Goal: Task Accomplishment & Management: Use online tool/utility

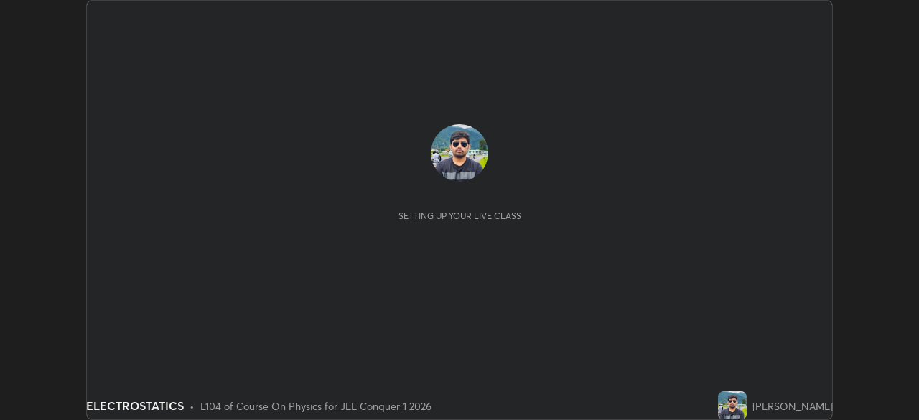
scroll to position [420, 919]
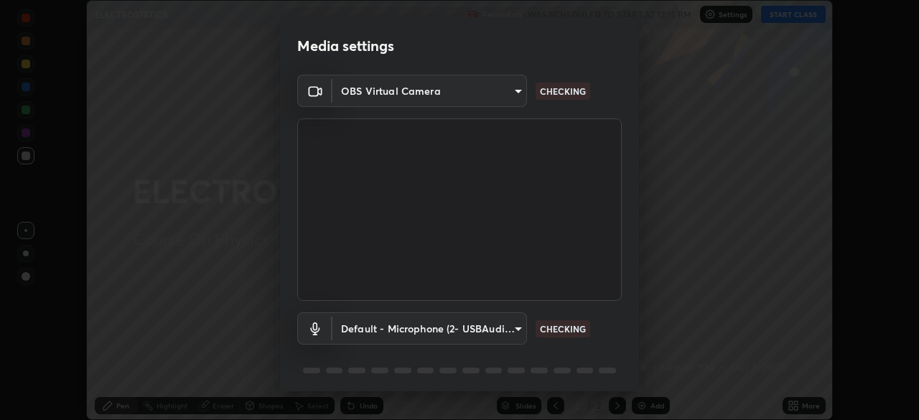
type input "9c5db0e3d6bf80210af106929d999d9f929c5ea5bbb961195660b7f823e2c793"
type input "default"
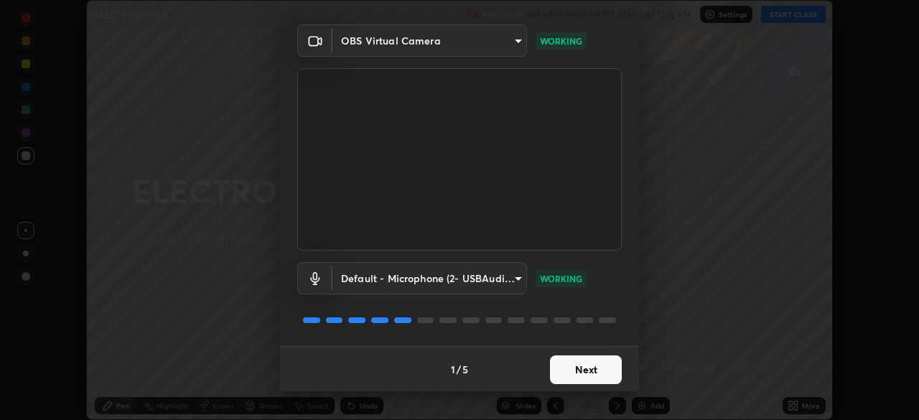
scroll to position [51, 0]
click at [589, 363] on button "Next" at bounding box center [586, 369] width 72 height 29
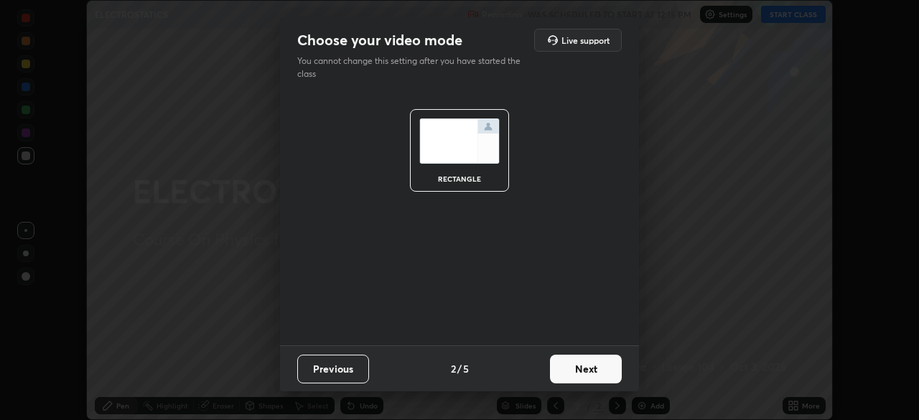
scroll to position [0, 0]
click at [591, 368] on button "Next" at bounding box center [586, 369] width 72 height 29
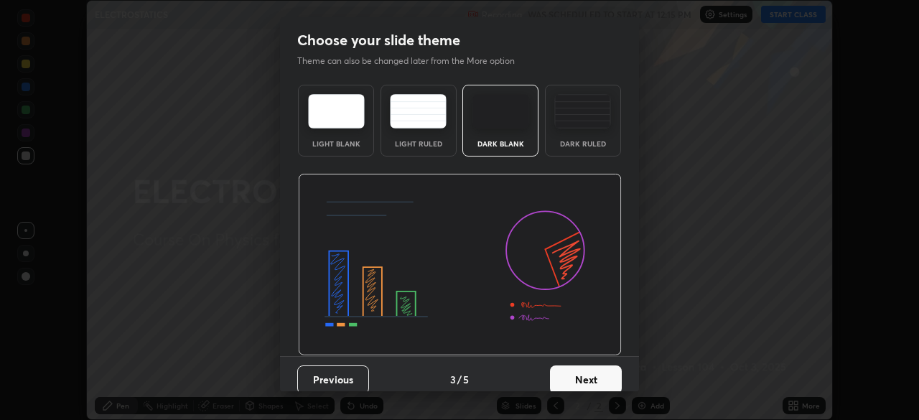
click at [591, 369] on button "Next" at bounding box center [586, 379] width 72 height 29
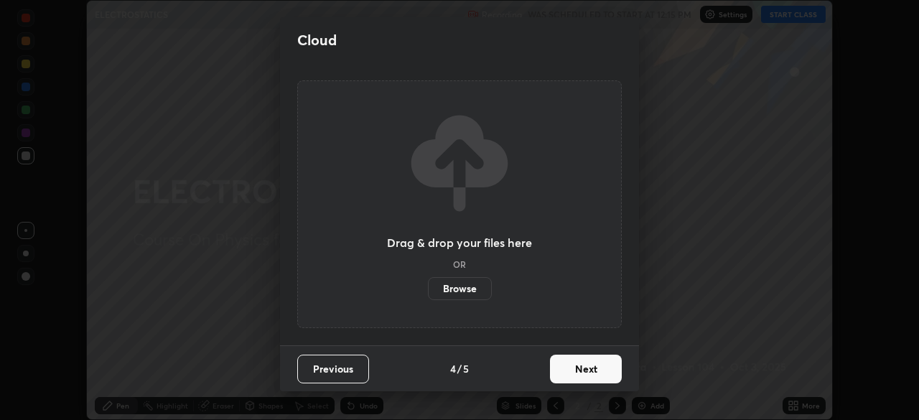
click at [590, 371] on button "Next" at bounding box center [586, 369] width 72 height 29
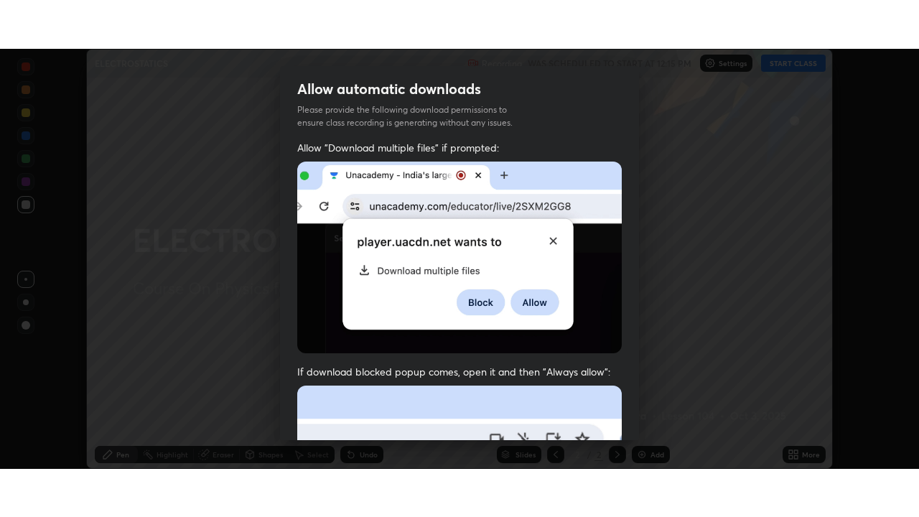
scroll to position [344, 0]
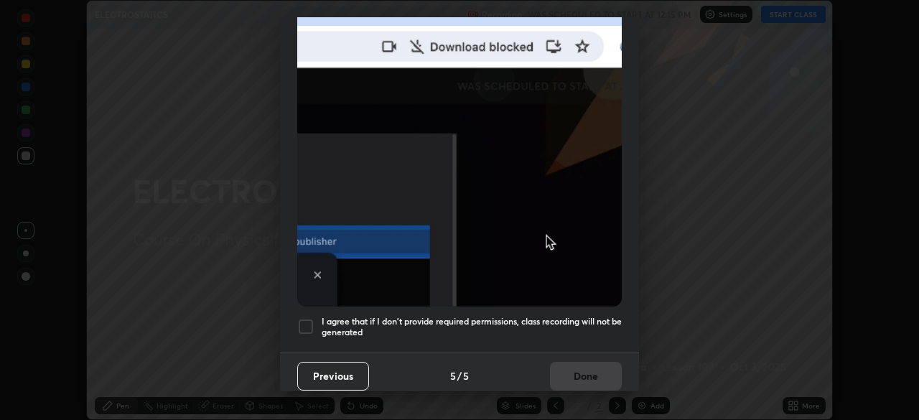
click at [307, 320] on div at bounding box center [305, 326] width 17 height 17
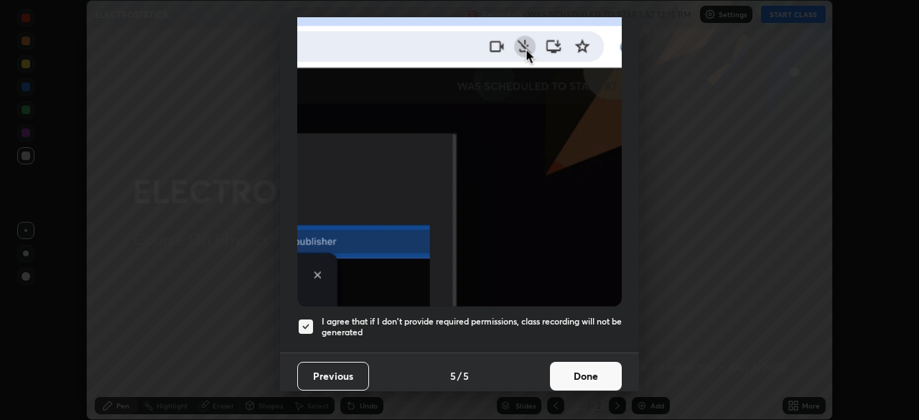
click at [574, 368] on button "Done" at bounding box center [586, 376] width 72 height 29
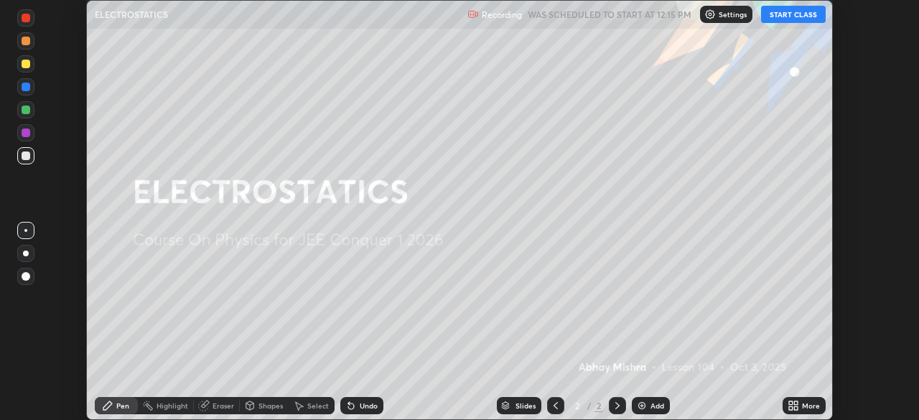
click at [793, 15] on button "START CLASS" at bounding box center [793, 14] width 65 height 17
click at [803, 413] on div "More" at bounding box center [803, 405] width 43 height 17
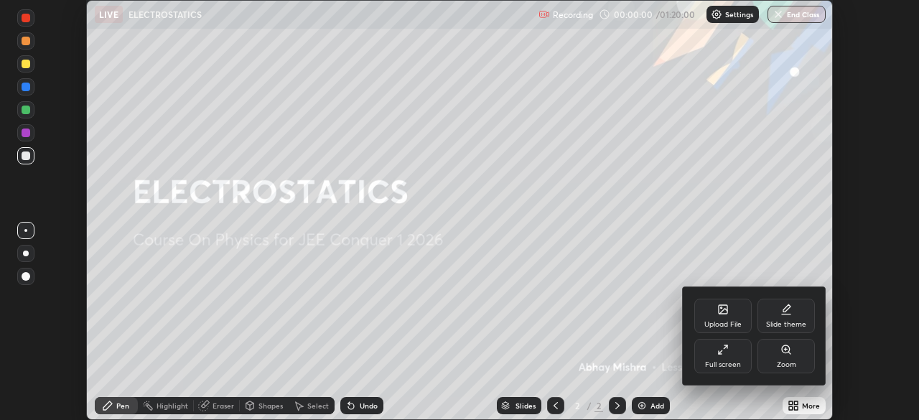
click at [724, 366] on div "Full screen" at bounding box center [723, 364] width 36 height 7
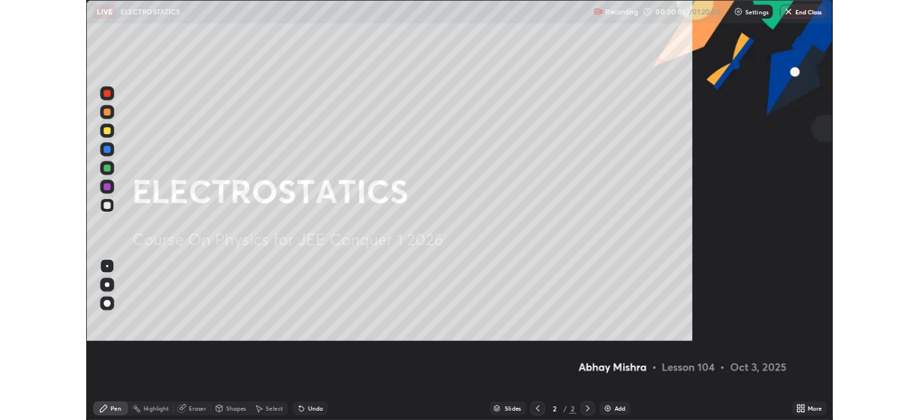
scroll to position [517, 919]
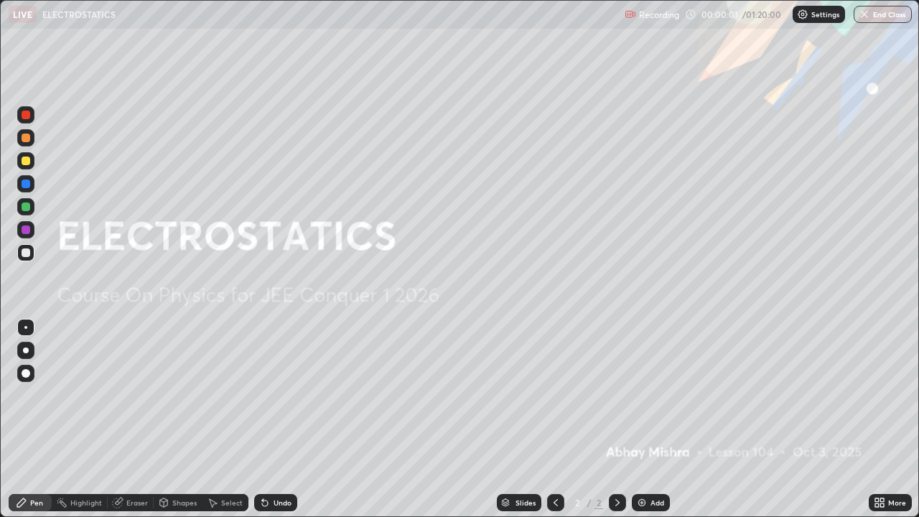
click at [650, 419] on div "Add" at bounding box center [657, 502] width 14 height 7
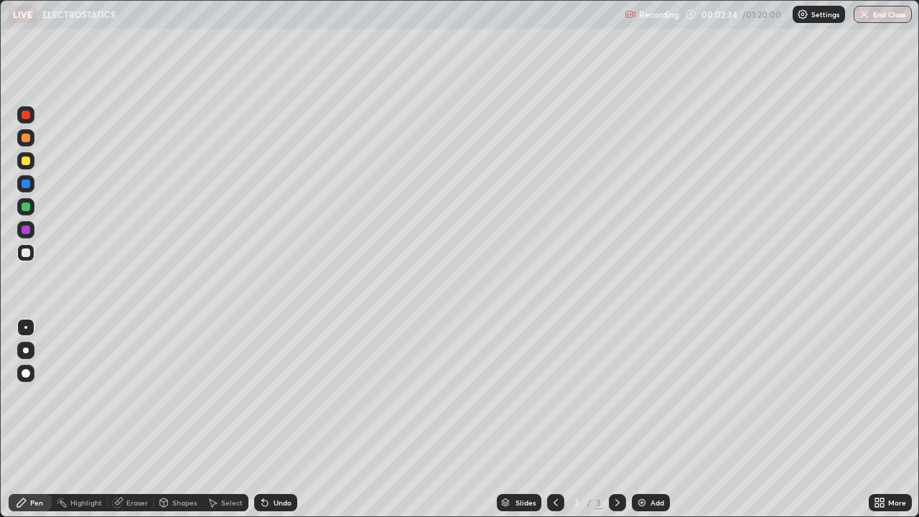
click at [179, 419] on div "Shapes" at bounding box center [184, 502] width 24 height 7
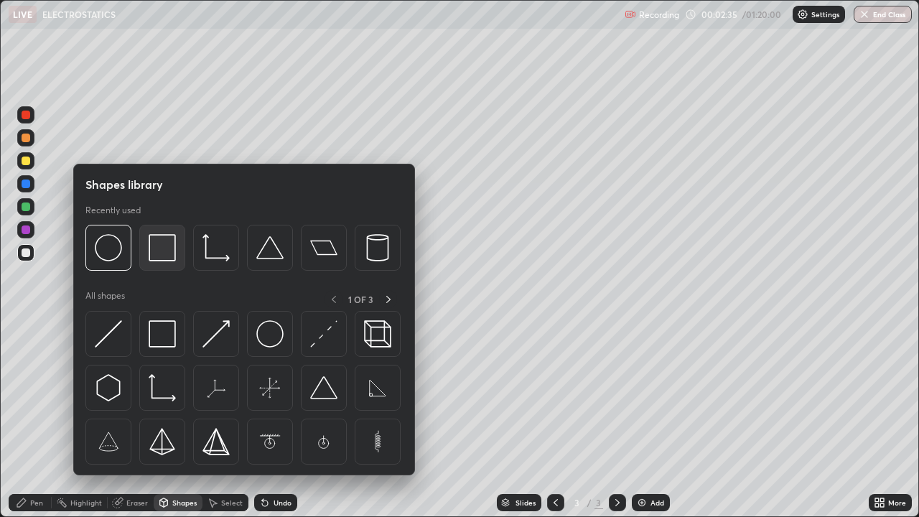
click at [164, 263] on div at bounding box center [162, 248] width 46 height 46
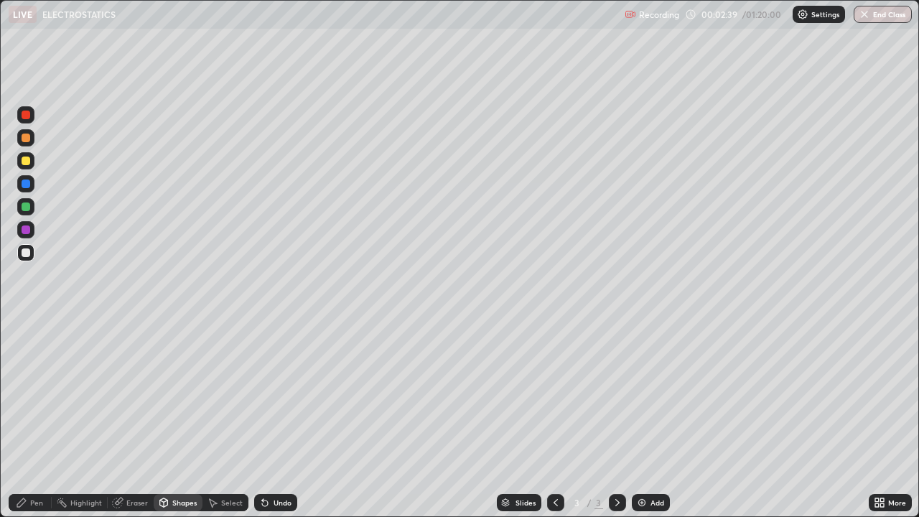
click at [26, 419] on icon at bounding box center [21, 502] width 11 height 11
click at [24, 153] on div at bounding box center [25, 160] width 17 height 17
click at [273, 419] on div "Undo" at bounding box center [282, 502] width 18 height 7
click at [271, 419] on div "Undo" at bounding box center [275, 502] width 43 height 17
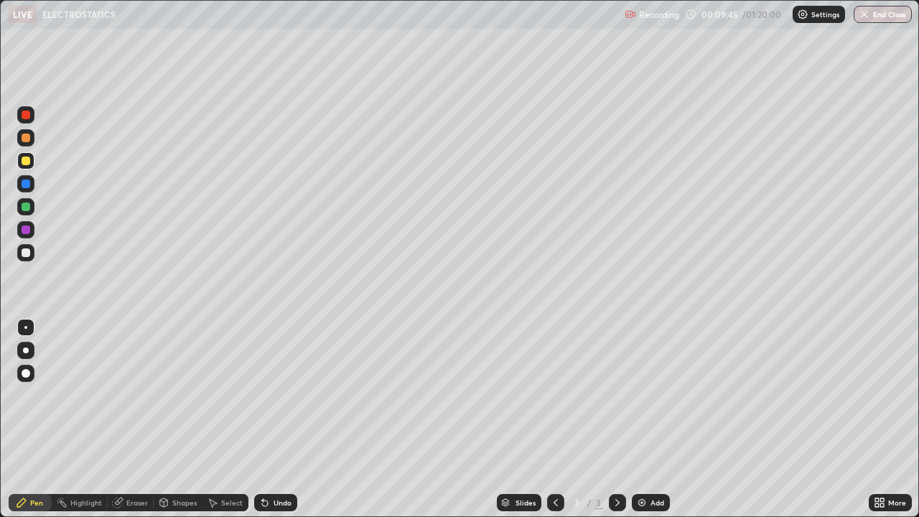
click at [273, 419] on div "Undo" at bounding box center [282, 502] width 18 height 7
click at [271, 419] on div "Undo" at bounding box center [275, 502] width 43 height 17
click at [263, 419] on icon at bounding box center [265, 503] width 6 height 6
click at [278, 419] on div "Undo" at bounding box center [275, 502] width 43 height 17
click at [270, 419] on div "Undo" at bounding box center [275, 502] width 43 height 17
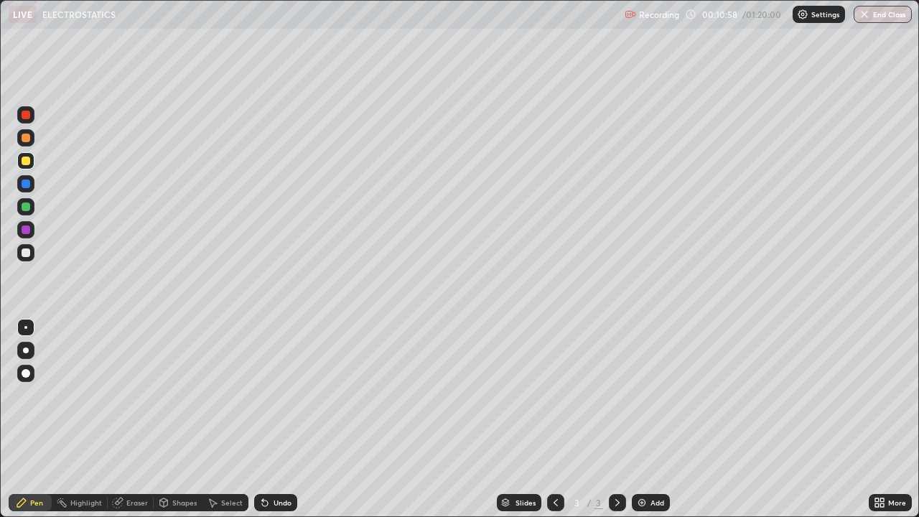
click at [129, 419] on div "Eraser" at bounding box center [131, 502] width 46 height 17
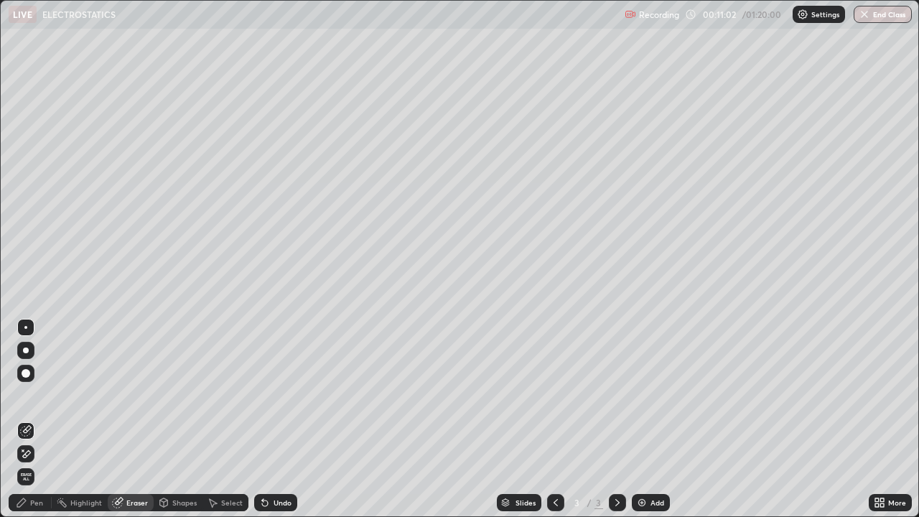
click at [32, 419] on div "Pen" at bounding box center [36, 502] width 13 height 7
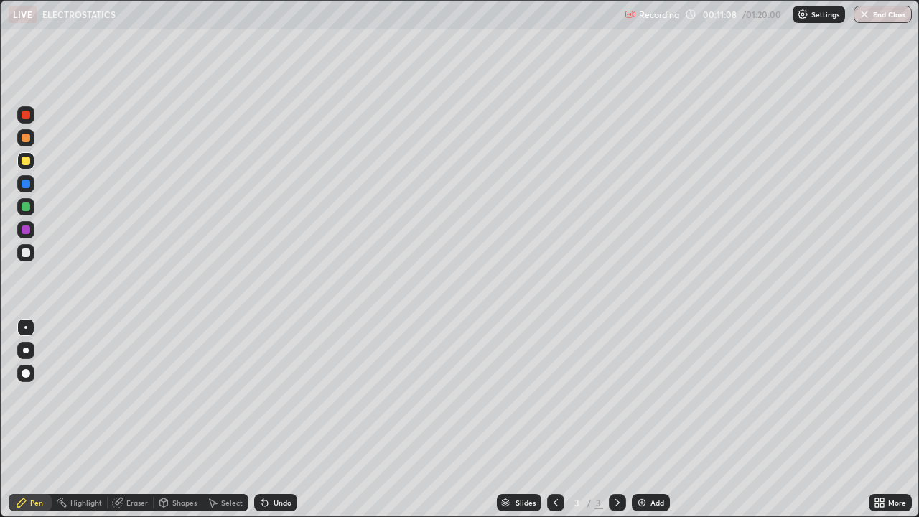
click at [133, 419] on div "Eraser" at bounding box center [137, 502] width 22 height 7
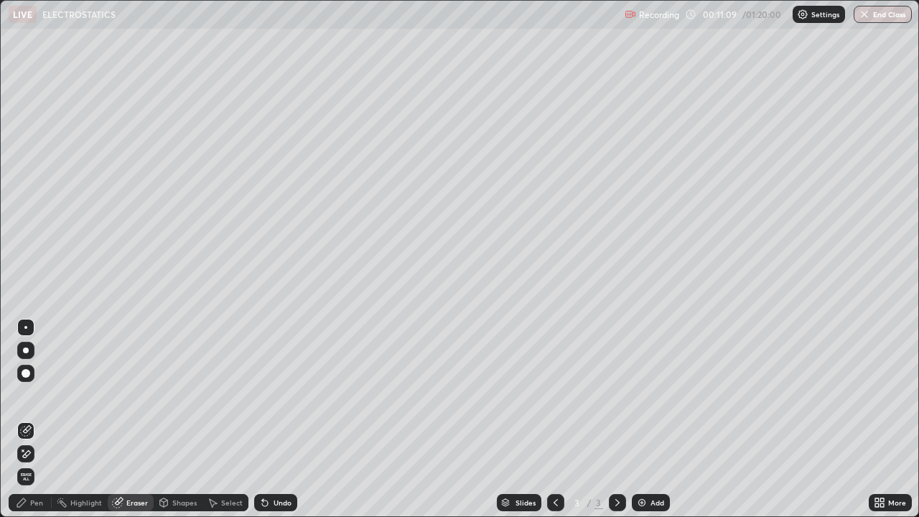
click at [32, 419] on div "Pen" at bounding box center [30, 502] width 43 height 17
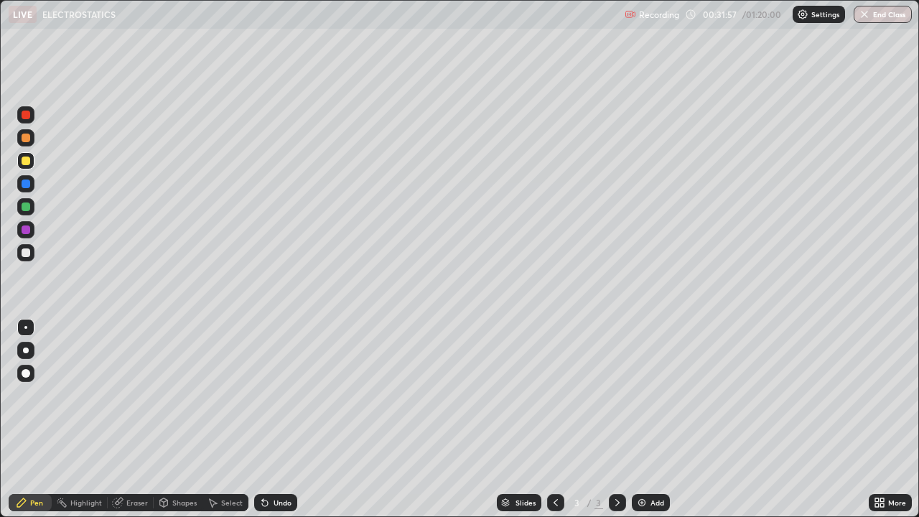
click at [651, 419] on div "Add" at bounding box center [657, 502] width 14 height 7
click at [174, 419] on div "Shapes" at bounding box center [184, 502] width 24 height 7
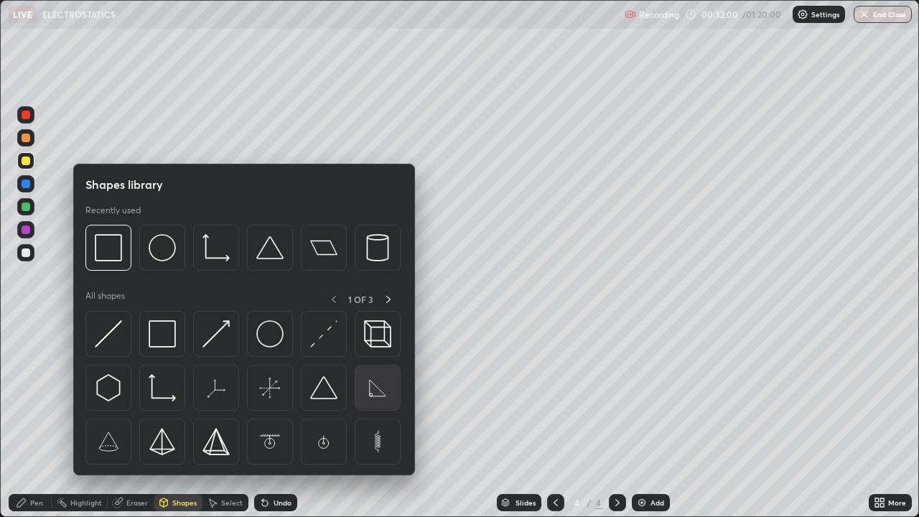
click at [378, 396] on img at bounding box center [377, 387] width 27 height 27
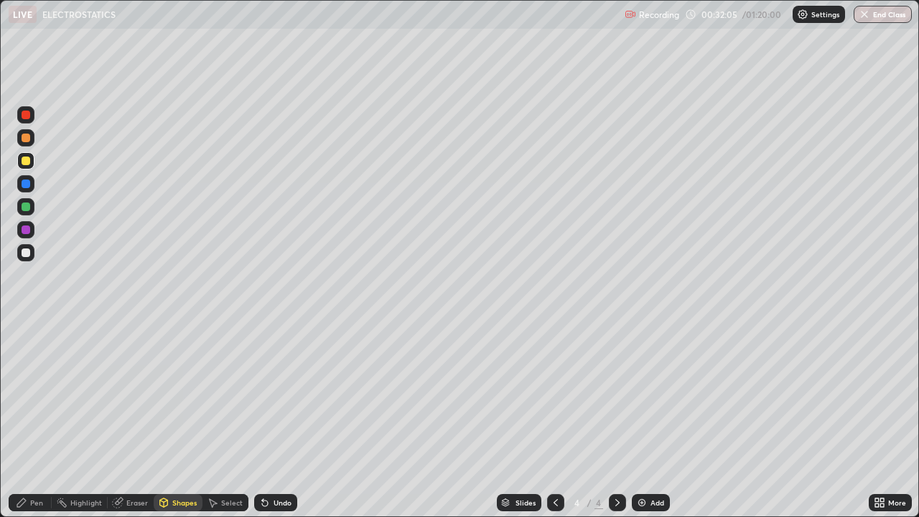
click at [26, 419] on icon at bounding box center [21, 502] width 11 height 11
click at [38, 301] on div "Erase all" at bounding box center [26, 258] width 34 height 459
click at [35, 296] on div "Erase all" at bounding box center [26, 258] width 34 height 459
click at [134, 419] on div "Eraser" at bounding box center [137, 502] width 22 height 7
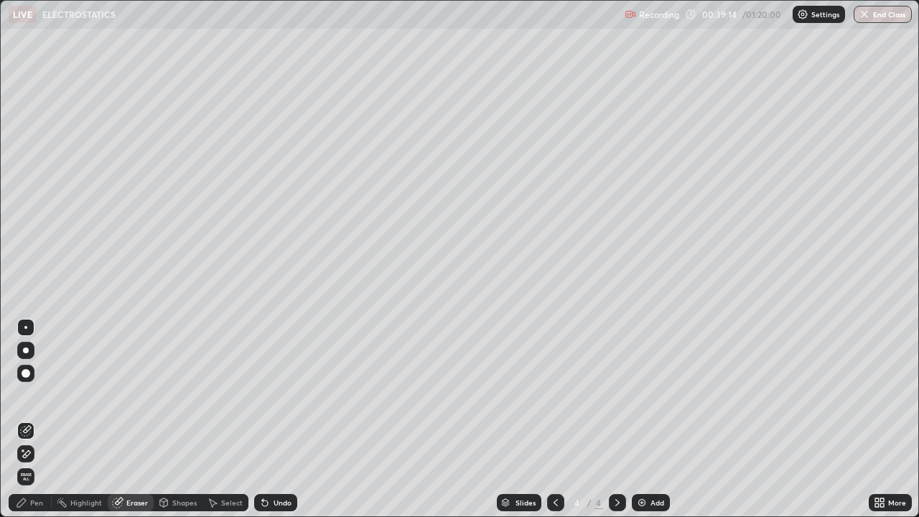
click at [39, 419] on div "Pen" at bounding box center [36, 502] width 13 height 7
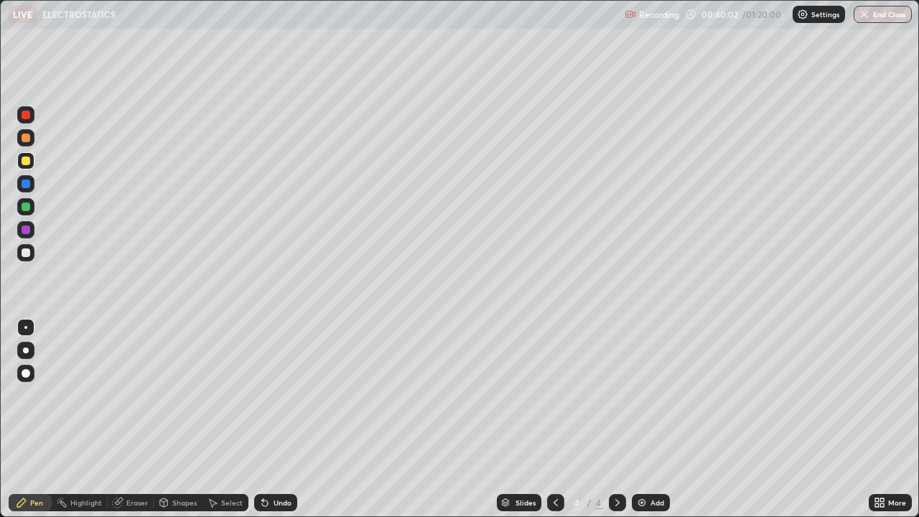
click at [658, 419] on div "Add" at bounding box center [651, 502] width 38 height 17
click at [186, 419] on div "Shapes" at bounding box center [184, 502] width 24 height 7
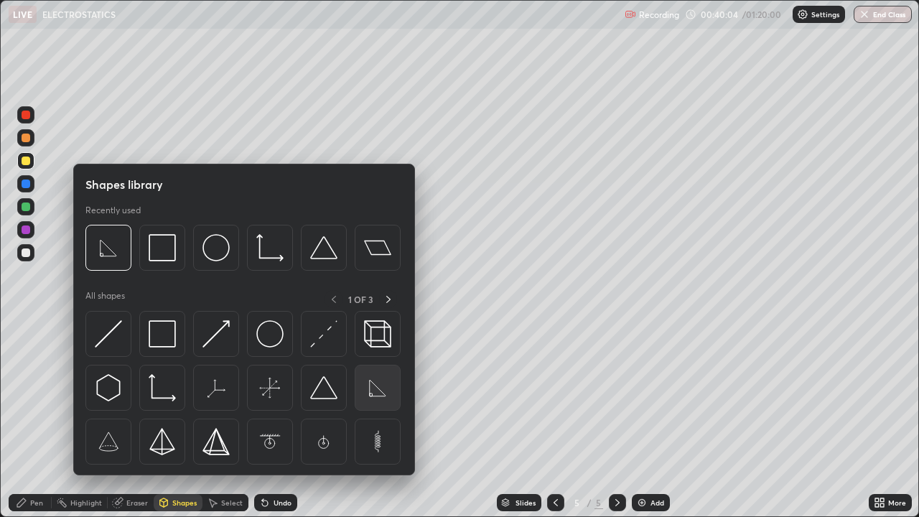
click at [377, 396] on img at bounding box center [377, 387] width 27 height 27
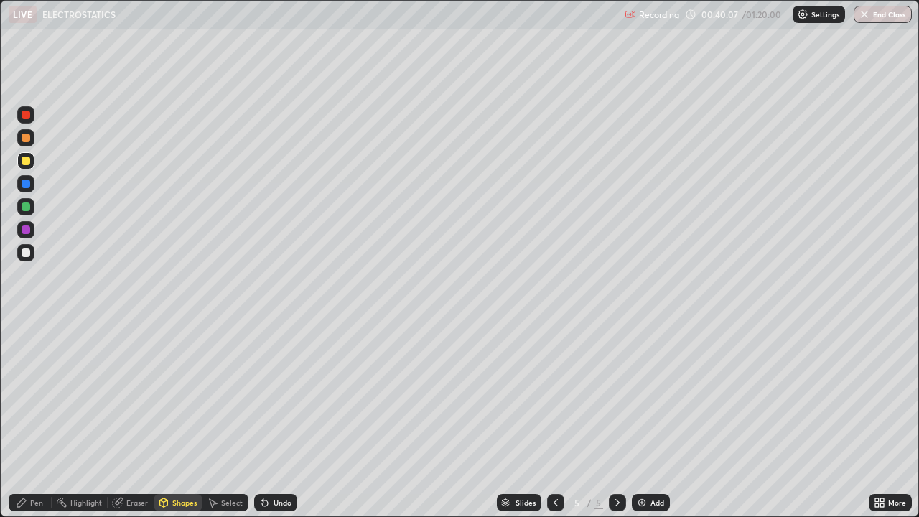
click at [26, 419] on icon at bounding box center [21, 502] width 11 height 11
click at [28, 256] on div at bounding box center [26, 252] width 9 height 9
click at [261, 419] on div "Undo" at bounding box center [275, 502] width 43 height 17
click at [263, 419] on icon at bounding box center [265, 503] width 6 height 6
click at [271, 419] on div "Undo" at bounding box center [275, 502] width 43 height 17
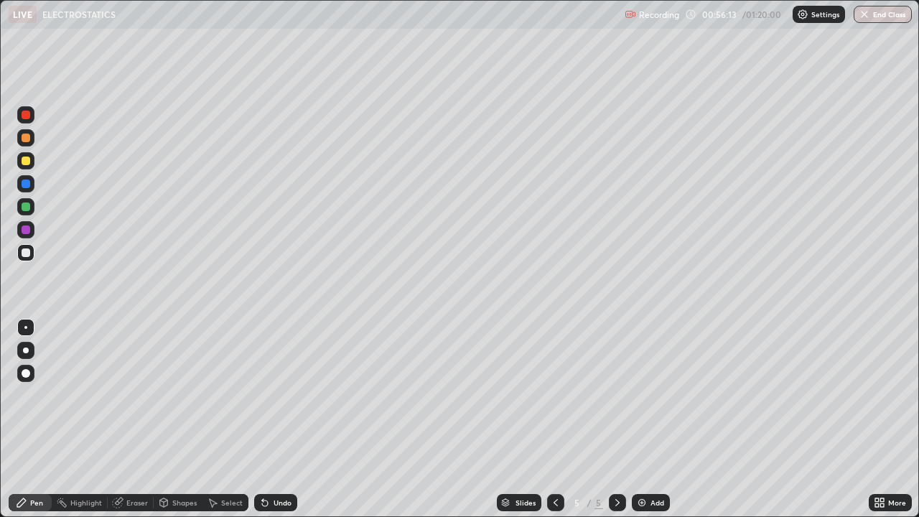
click at [646, 419] on div "Add" at bounding box center [651, 502] width 38 height 17
click at [651, 419] on div "Add" at bounding box center [657, 502] width 14 height 7
click at [879, 17] on button "End Class" at bounding box center [883, 14] width 58 height 17
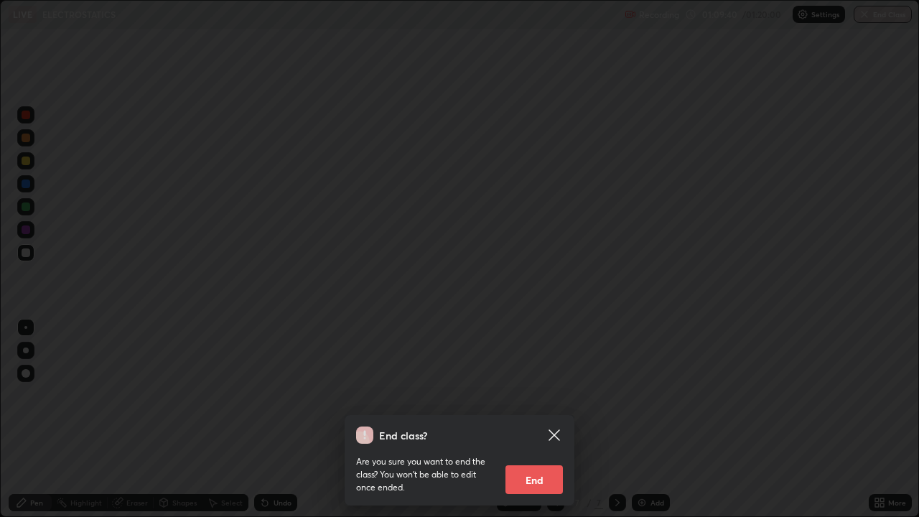
click at [544, 419] on button "End" at bounding box center [533, 479] width 57 height 29
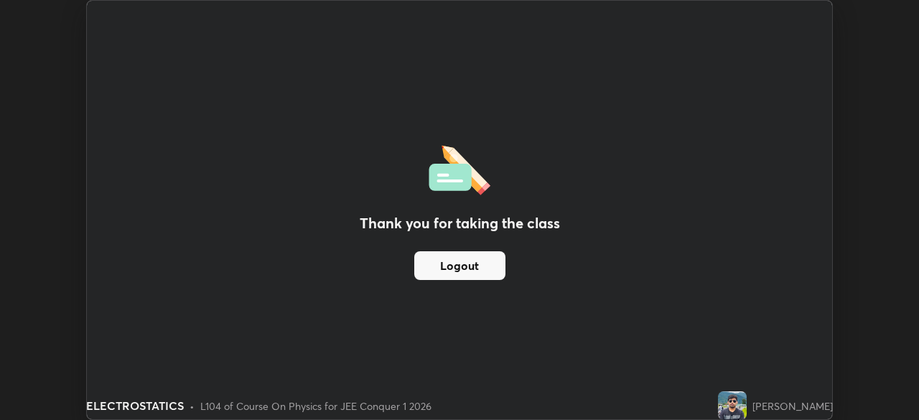
scroll to position [71364, 70865]
